Goal: Task Accomplishment & Management: Use online tool/utility

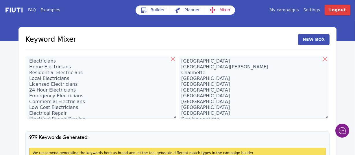
click at [296, 9] on link "My campaigns" at bounding box center [283, 10] width 29 height 6
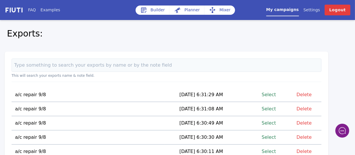
click at [271, 94] on link "Select" at bounding box center [269, 94] width 14 height 8
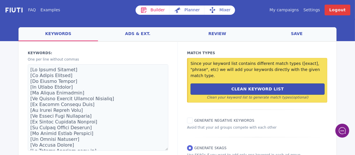
click at [220, 11] on link "Mixer" at bounding box center [219, 9] width 31 height 9
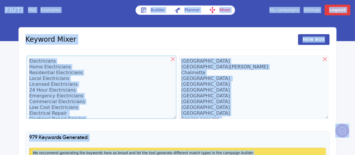
click at [72, 88] on textarea "Electricians Home Electricians Residential Electricians Local Electricians Lice…" at bounding box center [102, 86] width 150 height 63
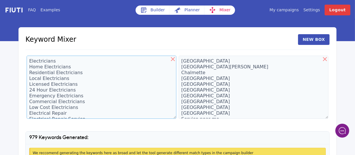
scroll to position [35, 0]
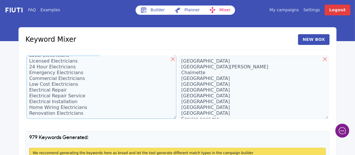
drag, startPoint x: 31, startPoint y: 61, endPoint x: 61, endPoint y: 119, distance: 65.8
click at [61, 119] on div "Electricians Home Electricians Residential Electricians Local Electricians Lice…" at bounding box center [101, 87] width 152 height 67
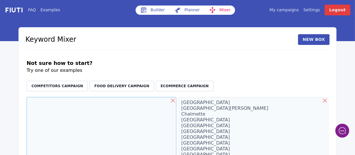
scroll to position [0, 0]
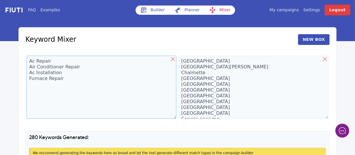
drag, startPoint x: 61, startPoint y: 79, endPoint x: 29, endPoint y: 68, distance: 34.4
click at [29, 68] on textarea "Ac Repair Air Conditioner Repair Ac Installation Furnace Repair" at bounding box center [102, 86] width 150 height 63
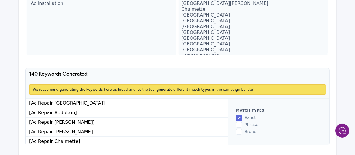
scroll to position [79, 0]
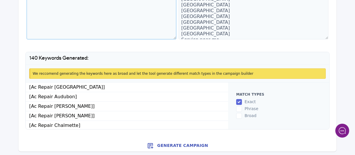
type textarea "Ac Repair Ac Installation"
click at [183, 145] on button "Generate Campaign" at bounding box center [177, 146] width 318 height 12
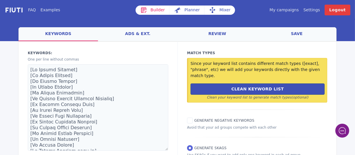
click at [296, 34] on link "save" at bounding box center [296, 34] width 79 height 14
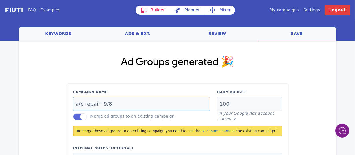
drag, startPoint x: 114, startPoint y: 102, endPoint x: 106, endPoint y: 104, distance: 8.8
click at [106, 104] on input "a/c repair 9/8" at bounding box center [141, 104] width 137 height 14
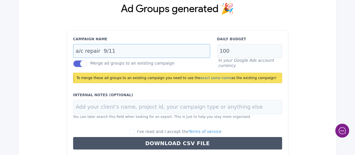
scroll to position [58, 0]
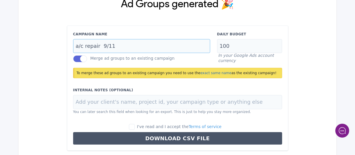
type input "a/c repair 9/11"
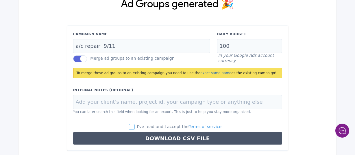
click at [135, 126] on input "I've read and I accept the Terms of service" at bounding box center [132, 127] width 6 height 6
checkbox input "true"
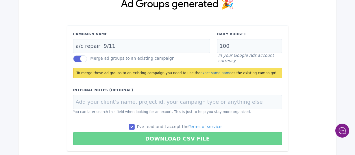
click at [164, 136] on button "Download CSV File" at bounding box center [177, 138] width 209 height 13
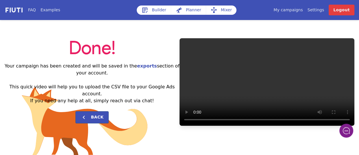
click at [293, 10] on link "My campaigns" at bounding box center [287, 10] width 29 height 6
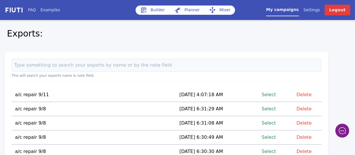
click at [268, 95] on link "Select" at bounding box center [269, 94] width 14 height 8
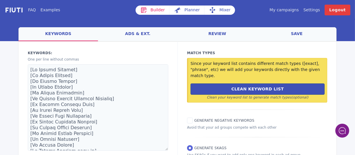
click at [219, 9] on link "Mixer" at bounding box center [219, 9] width 31 height 9
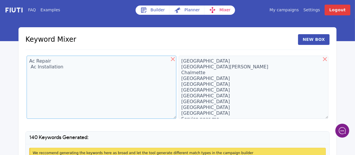
drag, startPoint x: 61, startPoint y: 68, endPoint x: 27, endPoint y: 71, distance: 34.0
click at [27, 71] on textarea "Ac Repair Ac Installation" at bounding box center [102, 86] width 150 height 63
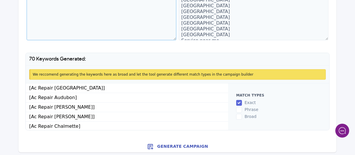
scroll to position [79, 0]
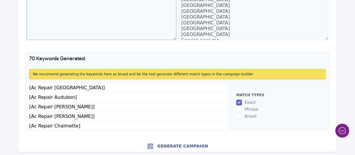
type textarea "Ac Repair"
click at [182, 144] on button "Generate Campaign" at bounding box center [177, 146] width 318 height 12
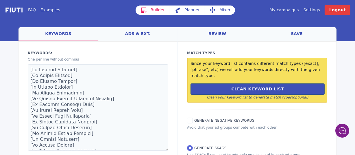
click at [301, 32] on link "save" at bounding box center [296, 34] width 79 height 14
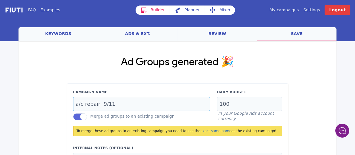
click at [113, 106] on input "a/c repair 9/11" at bounding box center [141, 104] width 137 height 14
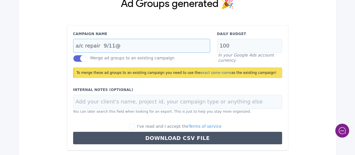
scroll to position [79, 0]
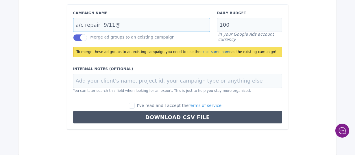
type input "a/c repair 9/11@"
click at [135, 105] on input "I've read and I accept the Terms of service" at bounding box center [132, 106] width 6 height 6
checkbox input "true"
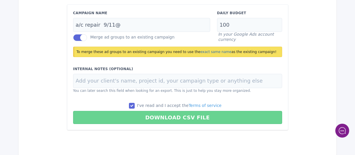
click at [162, 116] on button "Download CSV File" at bounding box center [177, 117] width 209 height 13
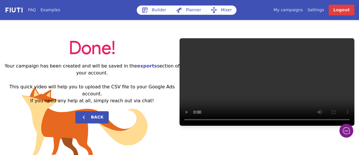
click at [297, 11] on link "My campaigns" at bounding box center [287, 10] width 29 height 6
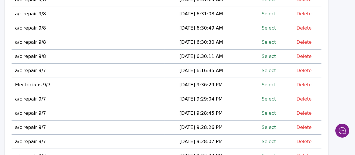
scroll to position [154, 0]
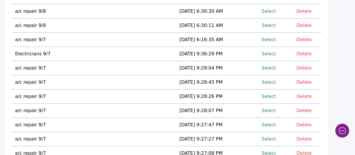
click at [270, 51] on link "Select" at bounding box center [269, 54] width 14 height 8
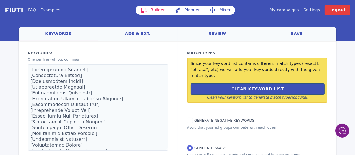
click at [220, 9] on link "Mixer" at bounding box center [219, 9] width 31 height 9
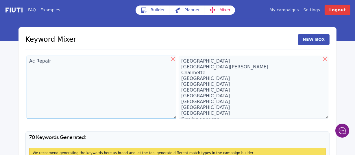
click at [36, 64] on textarea "Ac Repair" at bounding box center [102, 86] width 150 height 63
click at [55, 61] on textarea "Ac Repair" at bounding box center [102, 86] width 150 height 63
click at [52, 61] on textarea "Ac Repair" at bounding box center [102, 86] width 150 height 63
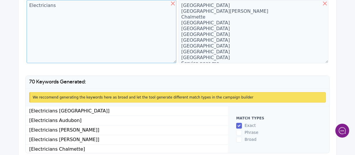
scroll to position [79, 0]
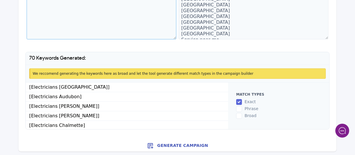
type textarea "Electricians"
click at [173, 143] on button "Generate Campaign" at bounding box center [177, 146] width 318 height 12
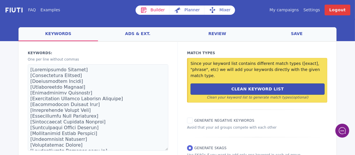
click at [300, 31] on link "save" at bounding box center [296, 34] width 79 height 14
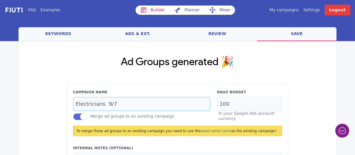
drag, startPoint x: 119, startPoint y: 103, endPoint x: 108, endPoint y: 104, distance: 11.4
click at [108, 104] on input "Electricians 9/7" at bounding box center [141, 104] width 137 height 14
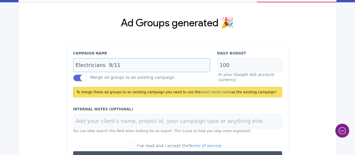
scroll to position [76, 0]
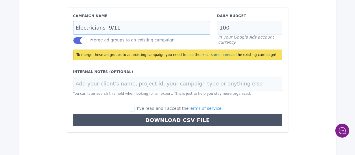
type input "Electricians 9/11"
click at [135, 109] on input "I've read and I accept the Terms of service" at bounding box center [132, 108] width 6 height 6
checkbox input "true"
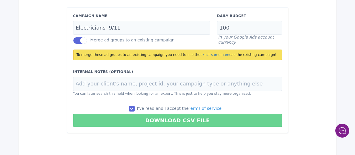
click at [167, 118] on button "Download CSV File" at bounding box center [177, 120] width 209 height 13
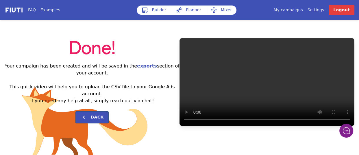
click at [299, 10] on link "My campaigns" at bounding box center [287, 10] width 29 height 6
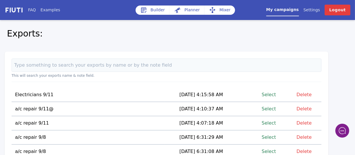
click at [271, 107] on link "Select" at bounding box center [269, 109] width 14 height 8
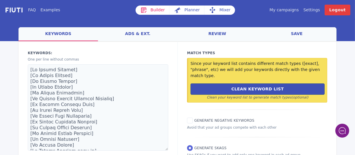
click at [221, 11] on link "Mixer" at bounding box center [219, 9] width 31 height 9
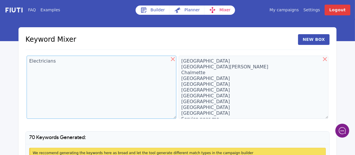
drag, startPoint x: 54, startPoint y: 60, endPoint x: 28, endPoint y: 60, distance: 25.4
click at [28, 60] on textarea "Electricians" at bounding box center [102, 86] width 150 height 63
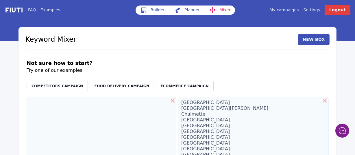
click at [194, 118] on textarea "Algiers Audubon Boutte Bywater Chalmette Central Business District Central City…" at bounding box center [254, 128] width 150 height 63
paste textarea "Algiers Audubon Boutte Bywater Chalmette Central Business District Central City…"
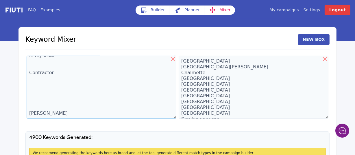
type textarea "Algiers Audubon Boutte Bywater Chalmette Central Business District Central City…"
click at [192, 92] on textarea "Algiers Audubon Boutte Bywater Chalmette Central Business District Central City…" at bounding box center [254, 86] width 150 height 63
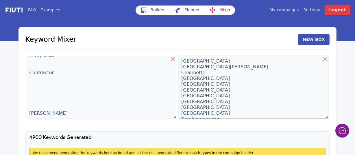
click at [192, 92] on textarea "Algiers Audubon Boutte Bywater Chalmette Central Business District Central City…" at bounding box center [254, 86] width 150 height 63
type textarea "Algiers Audubon Boutte Bywater Chalmette ACentral City Desire Area East Carroll…"
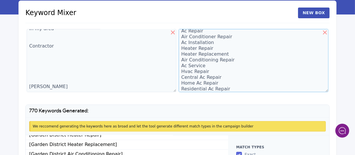
scroll to position [9, 0]
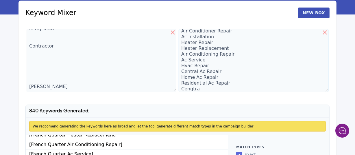
type textarea "Ac Repair Air Conditioner Repair Ac Installation Heater Repair Heater Replaceme…"
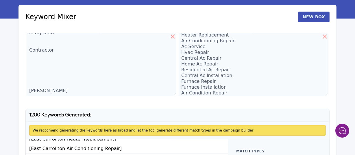
scroll to position [431, 0]
click at [64, 92] on textarea "Algiers Audubon Boutte Bywater Chalmette Central Business District Central City…" at bounding box center [102, 64] width 150 height 63
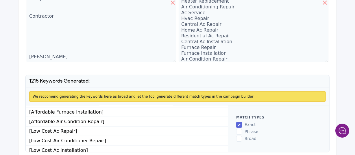
scroll to position [10657, 0]
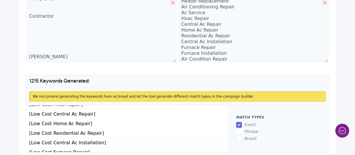
type textarea "Algiers Audubon Boutte Bywater Chalmette Central Business District Central City…"
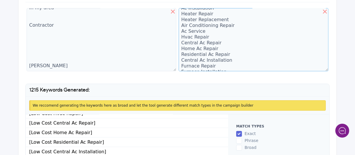
scroll to position [29, 0]
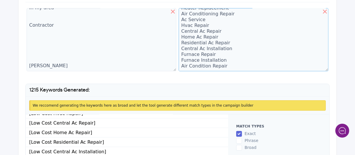
click at [226, 67] on textarea "Ac Repair Air Conditioner Repair Ac Installation Heater Repair Heater Replaceme…" at bounding box center [254, 39] width 150 height 63
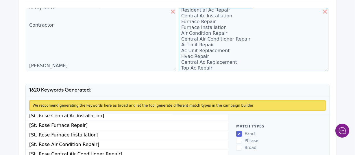
scroll to position [67, 0]
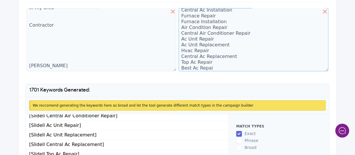
type textarea "Ac Repair Air Conditioner Repair Ac Installation Heater Repair Heater Replaceme…"
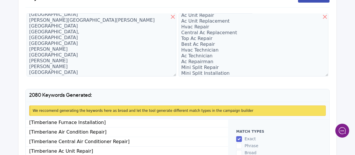
type textarea "[GEOGRAPHIC_DATA] [GEOGRAPHIC_DATA][PERSON_NAME] Chalmette [GEOGRAPHIC_DATA] [G…"
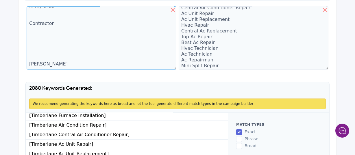
scroll to position [79, 0]
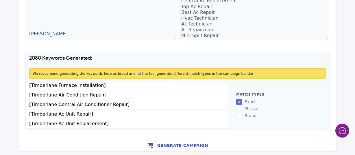
click at [179, 144] on button "Generate Campaign" at bounding box center [177, 146] width 318 height 12
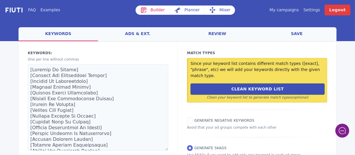
click at [296, 32] on link "save" at bounding box center [296, 34] width 79 height 14
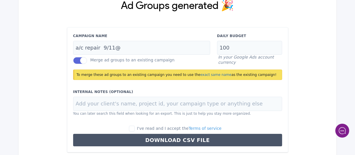
scroll to position [57, 0]
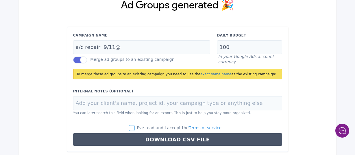
click at [135, 129] on input "I've read and I accept the Terms of service" at bounding box center [132, 128] width 6 height 6
checkbox input "true"
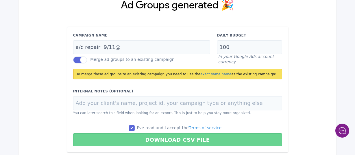
click at [168, 138] on button "Download CSV File" at bounding box center [177, 139] width 209 height 13
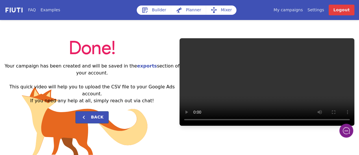
click at [298, 12] on link "My campaigns" at bounding box center [287, 10] width 29 height 6
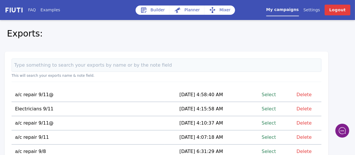
click at [271, 108] on link "Select" at bounding box center [269, 109] width 14 height 8
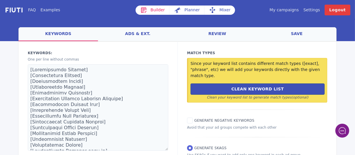
click at [223, 12] on link "Mixer" at bounding box center [219, 9] width 31 height 9
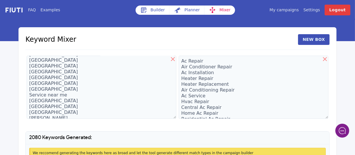
scroll to position [49, 0]
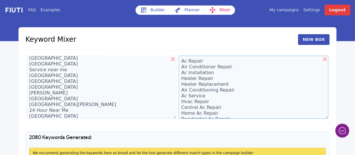
click at [185, 62] on textarea "Ac Repair Air Conditioner Repair Ac Installation Heater Repair Heater Replaceme…" at bounding box center [254, 86] width 150 height 63
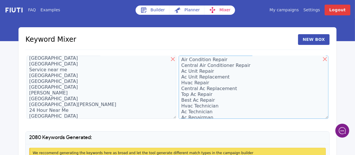
scroll to position [98, 0]
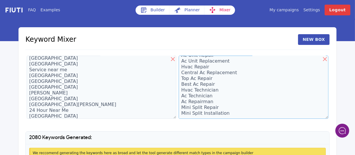
drag, startPoint x: 182, startPoint y: 62, endPoint x: 211, endPoint y: 121, distance: 66.6
click at [211, 121] on div "Keyword Mixer [GEOGRAPHIC_DATA] [GEOGRAPHIC_DATA] [PERSON_NAME][GEOGRAPHIC_DATA…" at bounding box center [177, 121] width 318 height 188
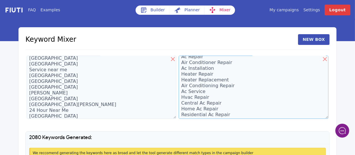
scroll to position [0, 0]
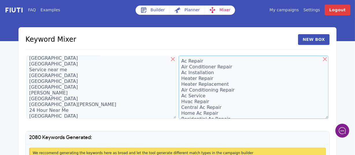
drag, startPoint x: 228, startPoint y: 114, endPoint x: 173, endPoint y: 53, distance: 82.0
click at [173, 53] on div "Keyword Mixer [GEOGRAPHIC_DATA] [GEOGRAPHIC_DATA] [PERSON_NAME][GEOGRAPHIC_DATA…" at bounding box center [177, 121] width 318 height 188
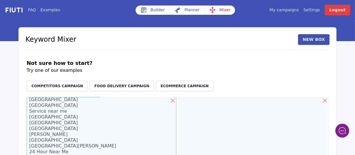
click at [43, 101] on textarea "[GEOGRAPHIC_DATA] [GEOGRAPHIC_DATA][PERSON_NAME] Chalmette [GEOGRAPHIC_DATA] [G…" at bounding box center [102, 128] width 150 height 63
click at [173, 101] on icon at bounding box center [173, 100] width 4 height 4
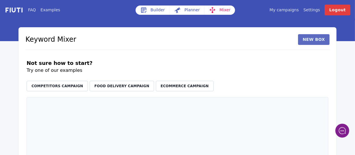
click at [314, 39] on button "New Box" at bounding box center [313, 39] width 31 height 11
click at [196, 105] on textarea at bounding box center [254, 128] width 150 height 63
paste textarea "[GEOGRAPHIC_DATA] [GEOGRAPHIC_DATA][PERSON_NAME] Chalmette [GEOGRAPHIC_DATA] [G…"
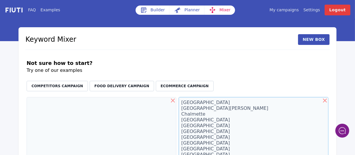
scroll to position [5, 0]
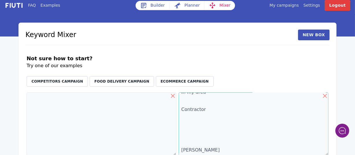
type textarea "[GEOGRAPHIC_DATA] [GEOGRAPHIC_DATA][PERSON_NAME] Chalmette [GEOGRAPHIC_DATA] [G…"
click at [51, 104] on textarea at bounding box center [102, 123] width 150 height 63
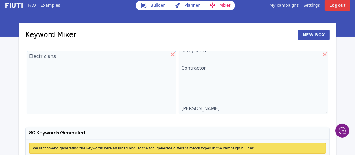
type textarea "Electricians"
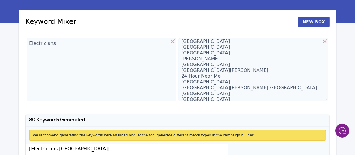
scroll to position [21, 0]
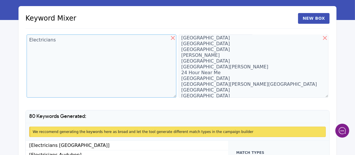
click at [82, 42] on textarea "Electricians" at bounding box center [102, 65] width 150 height 63
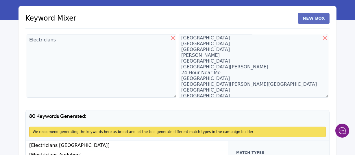
click at [316, 21] on button "New Box" at bounding box center [313, 18] width 31 height 11
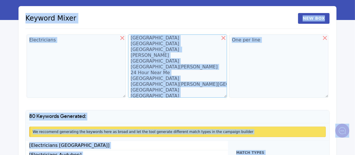
click at [143, 44] on textarea "[GEOGRAPHIC_DATA] [GEOGRAPHIC_DATA][PERSON_NAME] Chalmette [GEOGRAPHIC_DATA] [G…" at bounding box center [177, 65] width 99 height 63
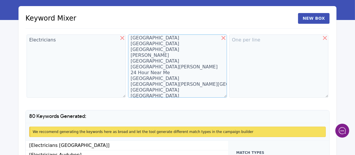
click at [143, 44] on textarea "[GEOGRAPHIC_DATA] [GEOGRAPHIC_DATA][PERSON_NAME] Chalmette [GEOGRAPHIC_DATA] [G…" at bounding box center [177, 65] width 99 height 63
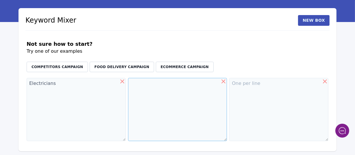
scroll to position [0, 0]
drag, startPoint x: 53, startPoint y: 87, endPoint x: 26, endPoint y: 84, distance: 26.4
click at [27, 84] on textarea "Electricians" at bounding box center [76, 109] width 99 height 63
click at [242, 86] on textarea at bounding box center [278, 109] width 99 height 63
paste textarea "[GEOGRAPHIC_DATA] [GEOGRAPHIC_DATA][PERSON_NAME] Chalmette [GEOGRAPHIC_DATA] [G…"
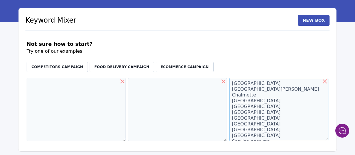
scroll to position [5761, 0]
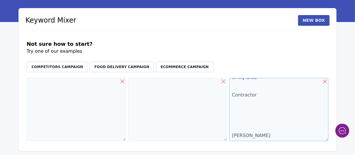
type textarea "[GEOGRAPHIC_DATA] [GEOGRAPHIC_DATA][PERSON_NAME] Chalmette [GEOGRAPHIC_DATA] [G…"
click at [152, 81] on textarea at bounding box center [177, 109] width 99 height 63
type textarea "Electricians"
click at [43, 90] on textarea at bounding box center [76, 109] width 99 height 63
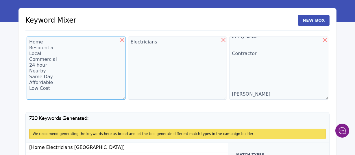
type textarea "Home Residential Local Commercial 24 hour Nearby Same Day Affordable Low Cost"
click at [162, 45] on textarea "Electricians" at bounding box center [177, 67] width 99 height 63
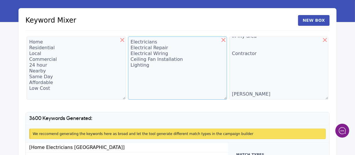
type textarea "Electricians Electrical Repair Electrical Wiring Ceiling Fan Installation Light…"
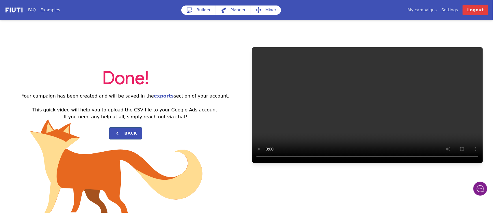
click at [427, 11] on link "My campaigns" at bounding box center [422, 10] width 29 height 6
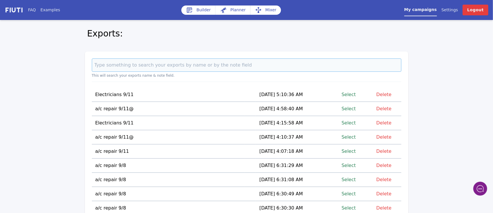
click at [308, 66] on input at bounding box center [247, 64] width 310 height 13
